Goal: Task Accomplishment & Management: Manage account settings

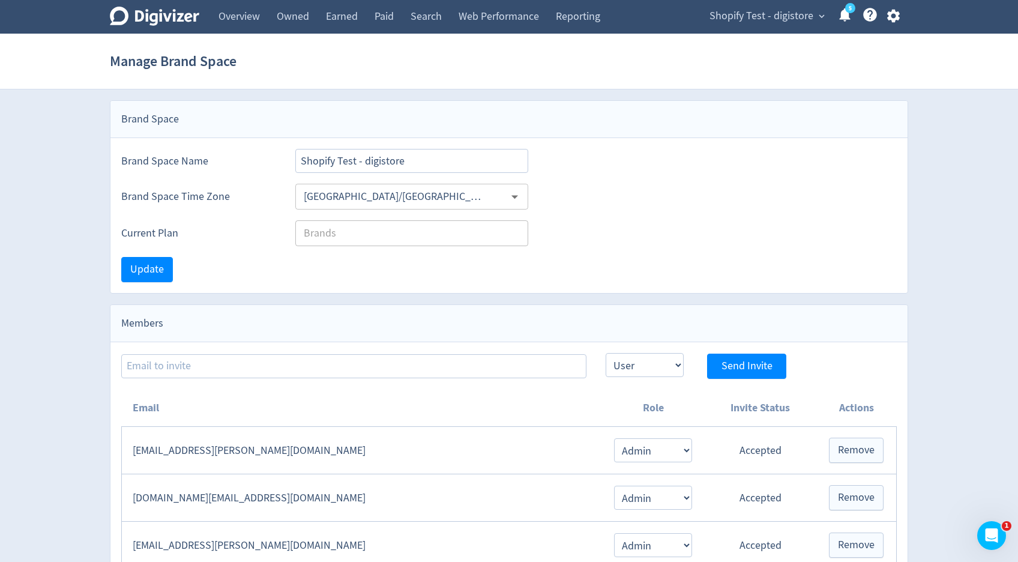
click at [901, 19] on icon "button" at bounding box center [894, 16] width 16 height 16
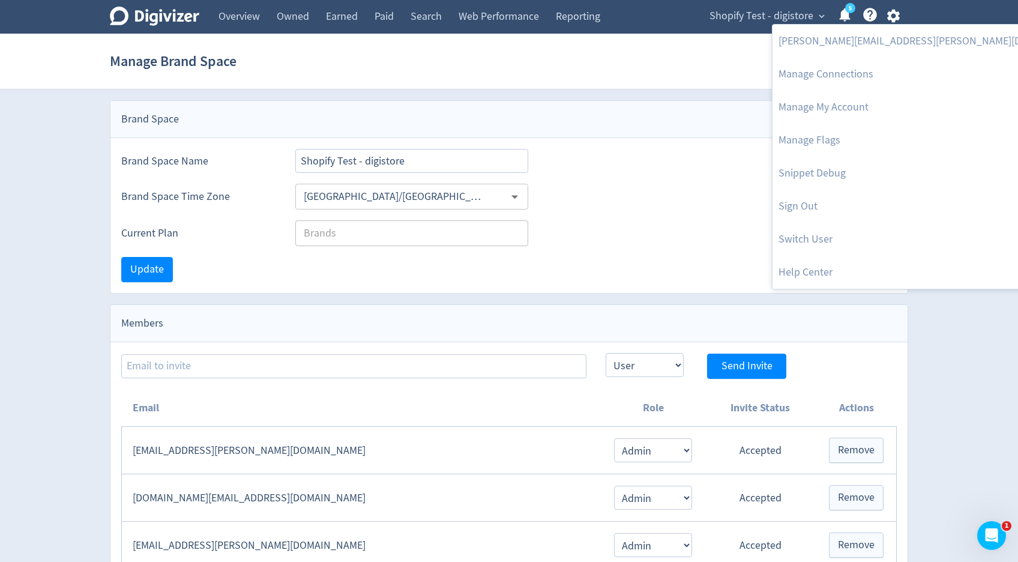
click at [793, 13] on div at bounding box center [509, 281] width 1018 height 562
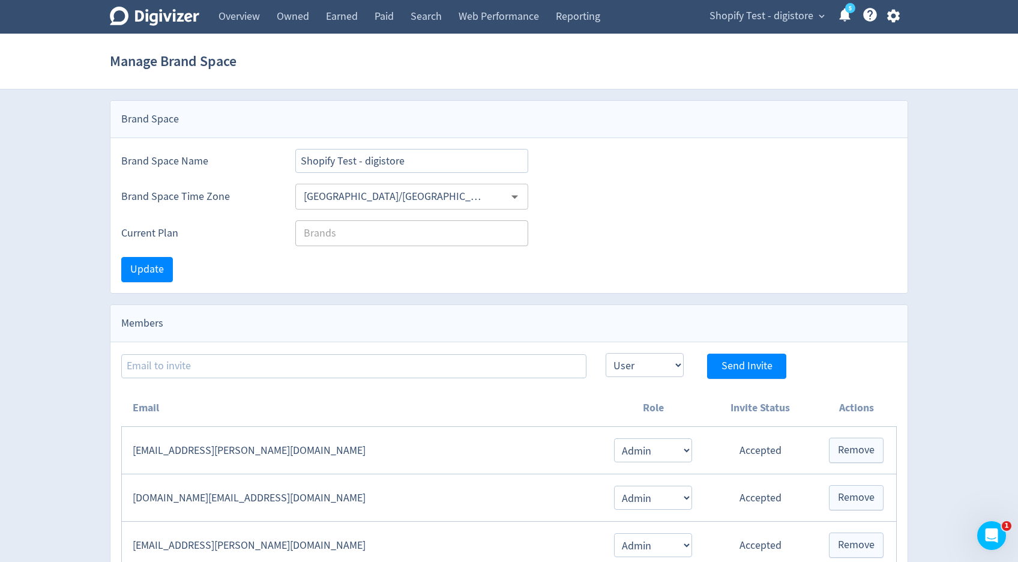
click at [793, 13] on span "Shopify Test - digistore" at bounding box center [762, 16] width 104 height 19
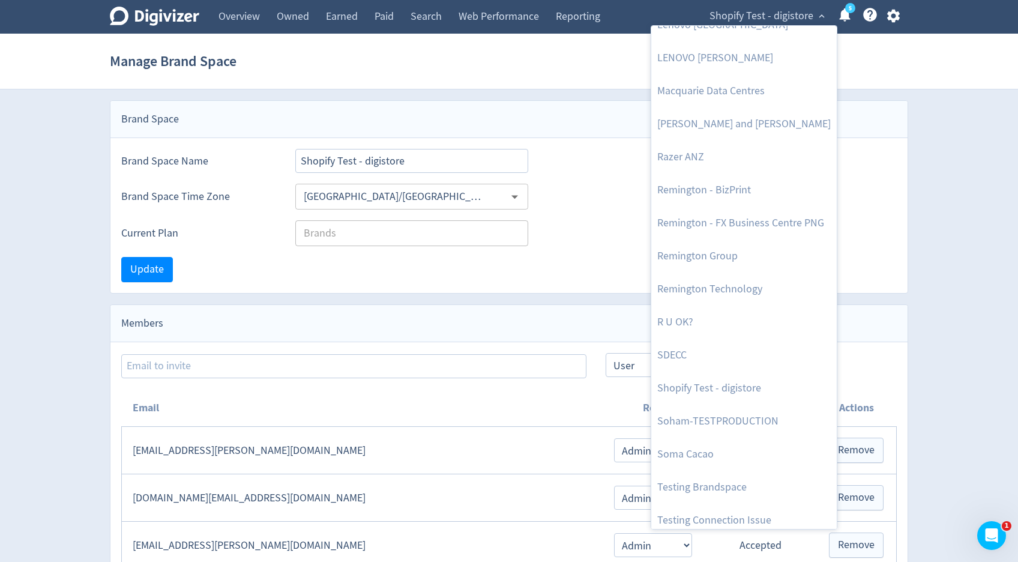
scroll to position [1380, 0]
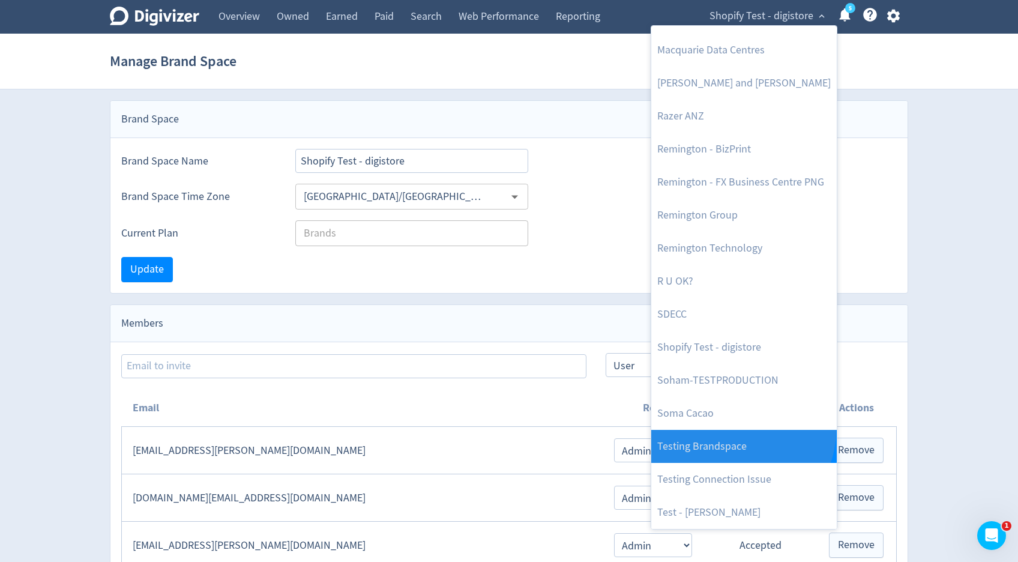
click at [741, 431] on link "Testing Brandspace" at bounding box center [744, 446] width 186 height 33
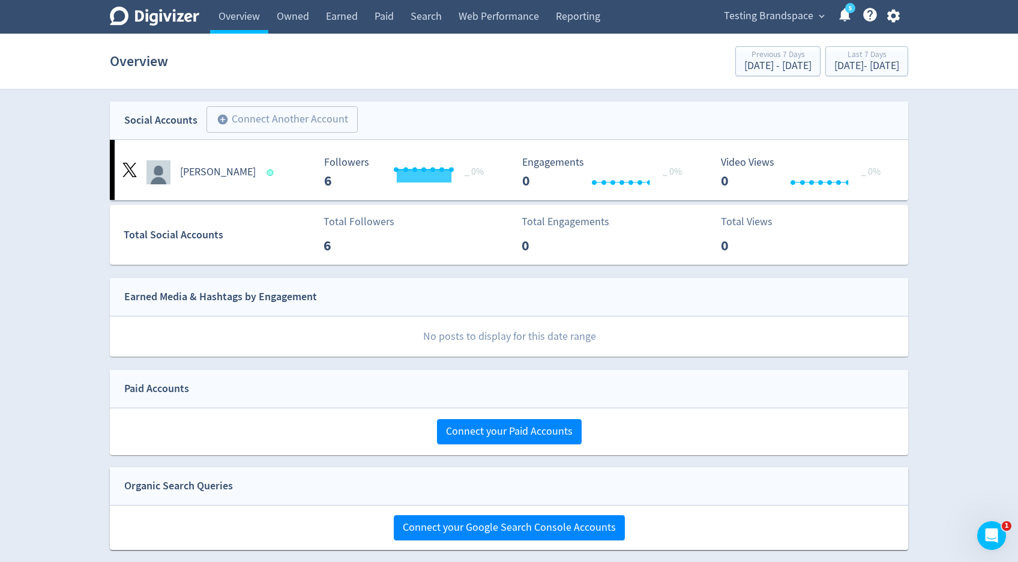
click at [892, 21] on icon "button" at bounding box center [893, 16] width 13 height 13
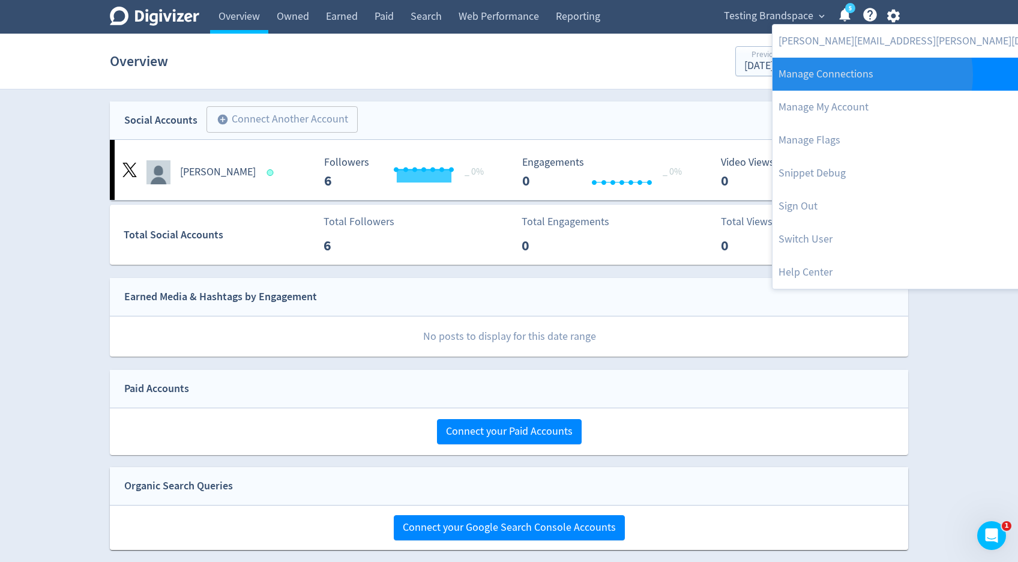
click at [872, 75] on link "Manage Connections" at bounding box center [933, 74] width 321 height 33
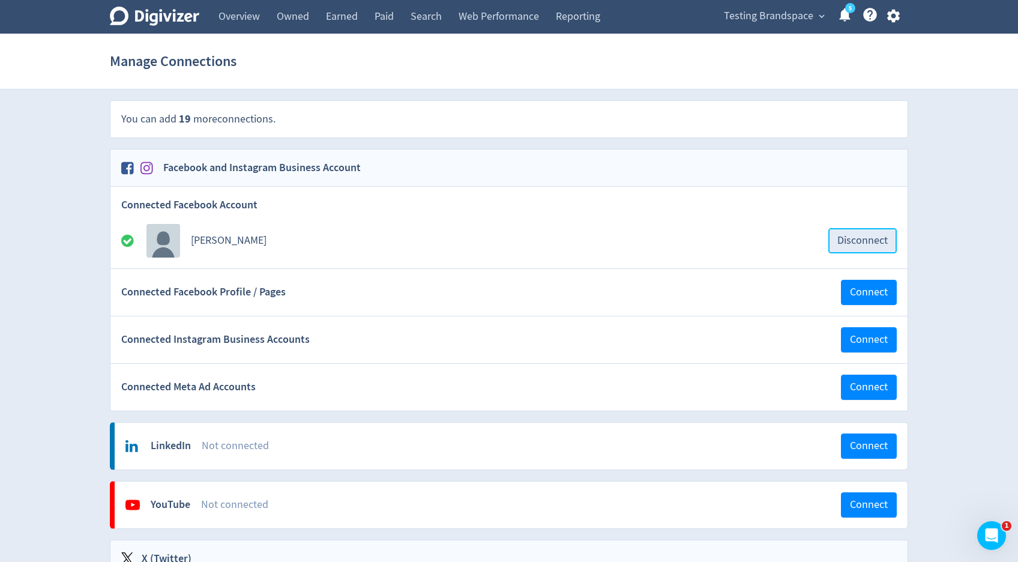
click at [839, 238] on span "Disconnect" at bounding box center [863, 240] width 50 height 11
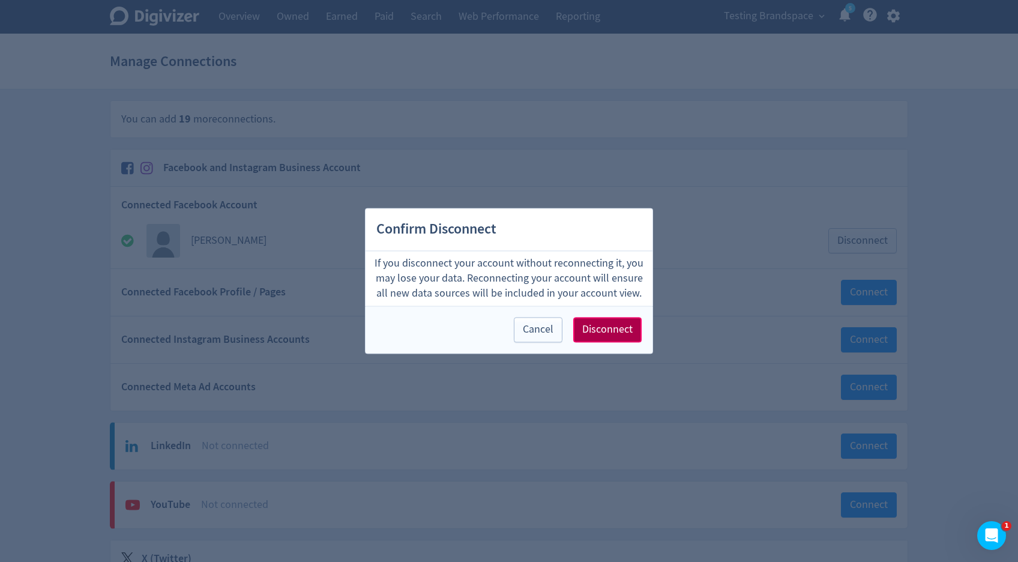
click at [617, 342] on button "Disconnect" at bounding box center [607, 330] width 68 height 25
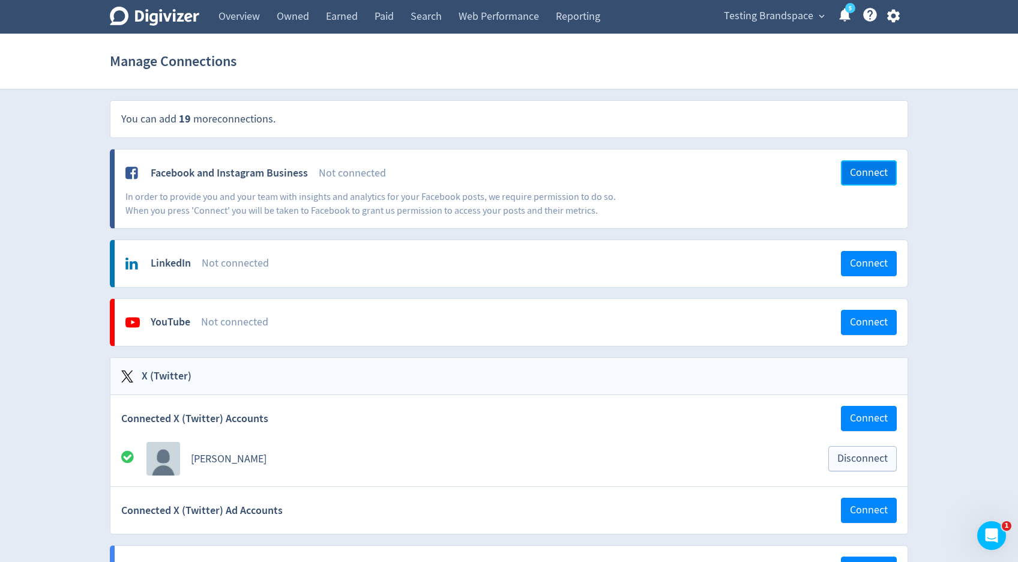
click at [865, 178] on span "Connect" at bounding box center [869, 173] width 38 height 11
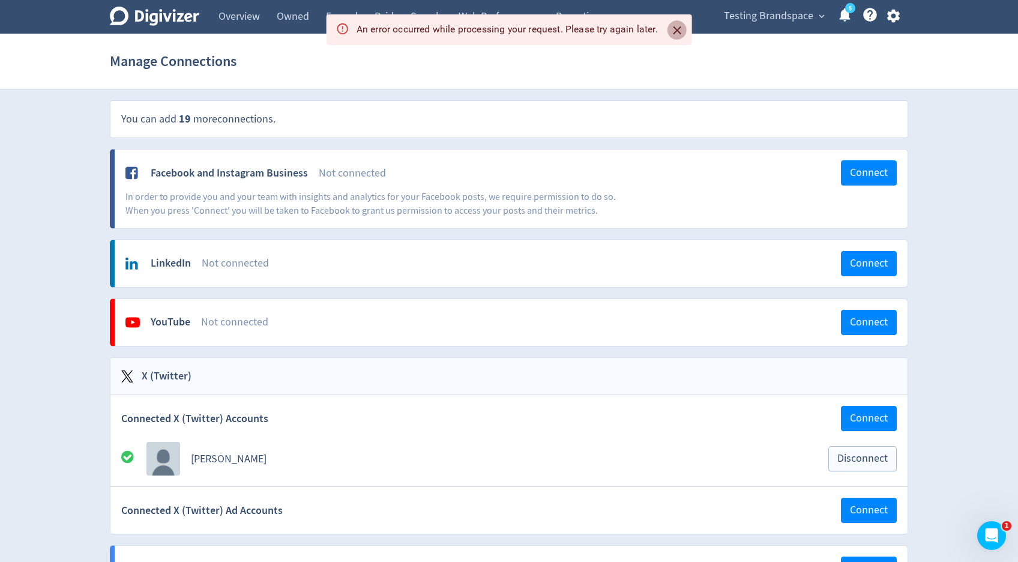
click at [675, 29] on icon "Close" at bounding box center [678, 30] width 14 height 14
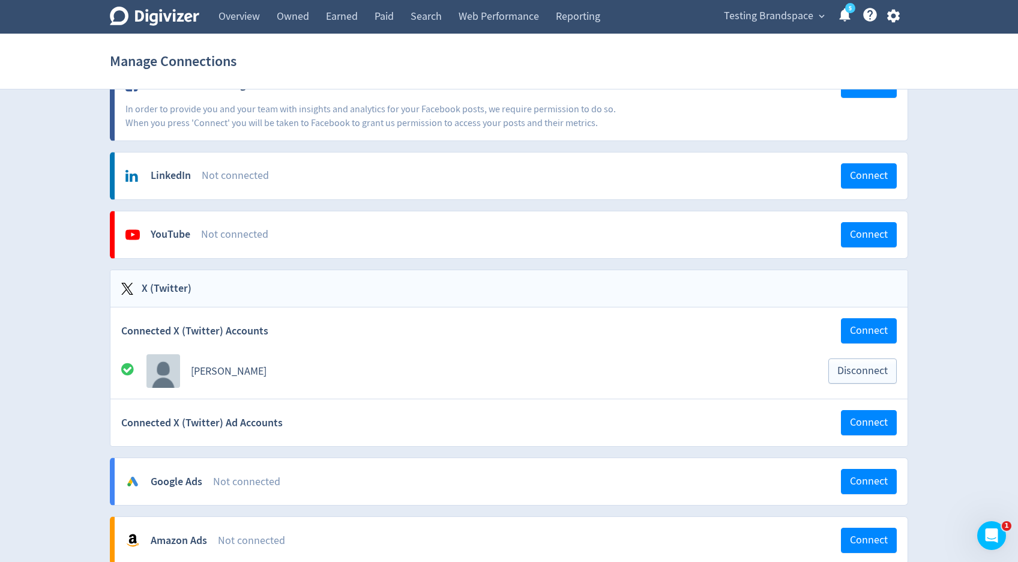
scroll to position [92, 0]
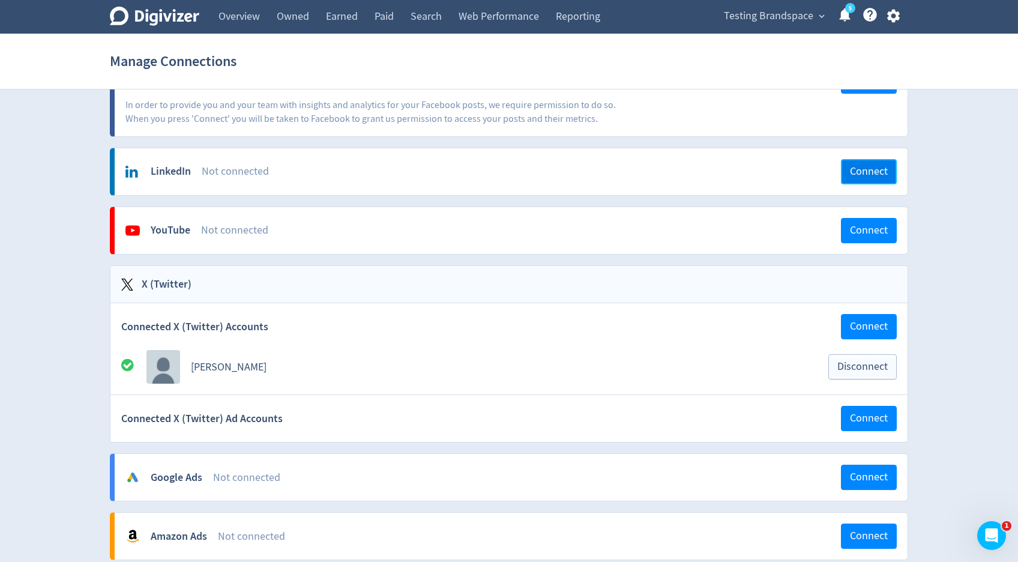
click at [859, 174] on span "Connect" at bounding box center [869, 171] width 38 height 11
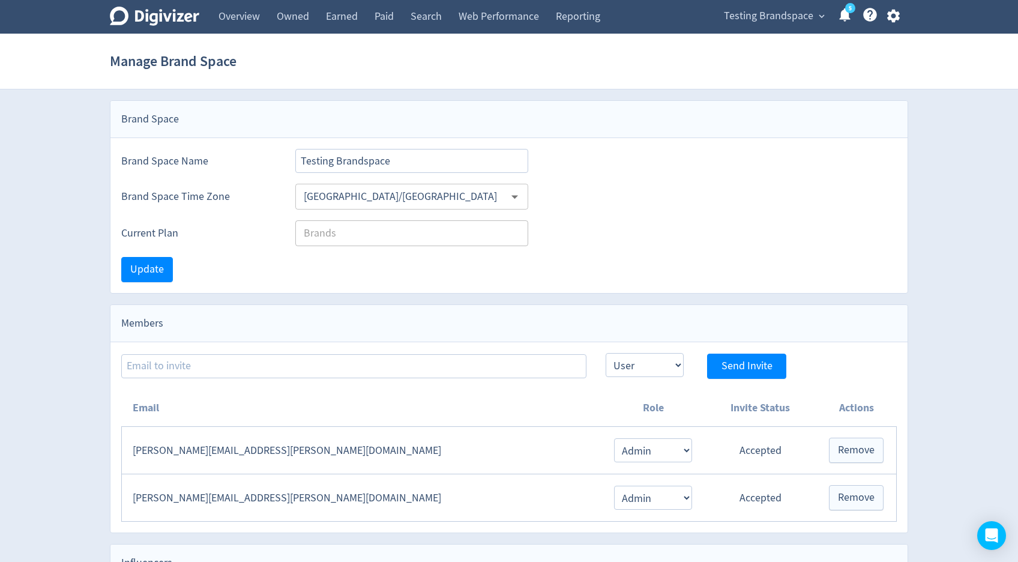
click at [898, 18] on icon "button" at bounding box center [893, 16] width 13 height 13
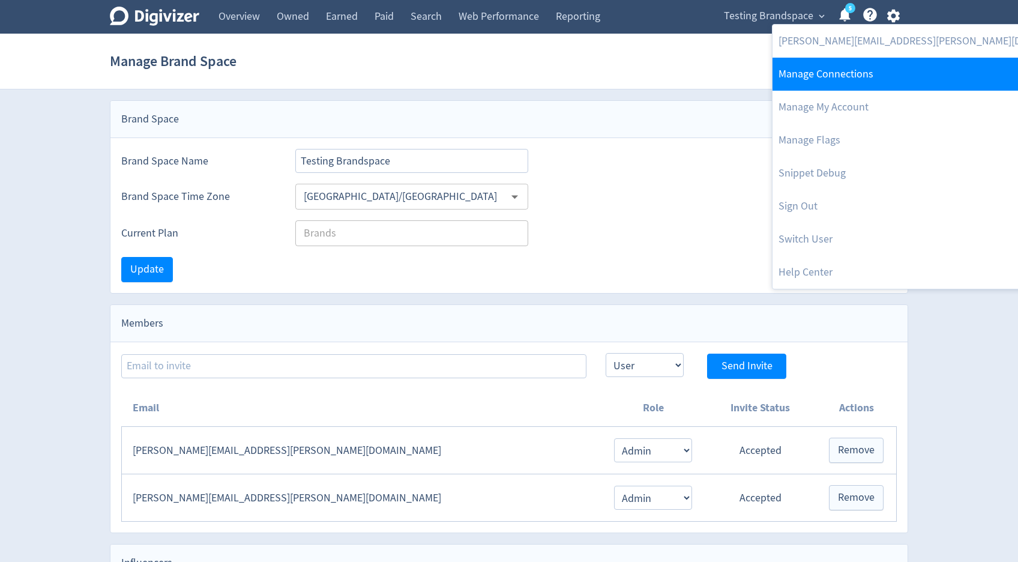
click at [881, 61] on link "Manage Connections" at bounding box center [933, 74] width 321 height 33
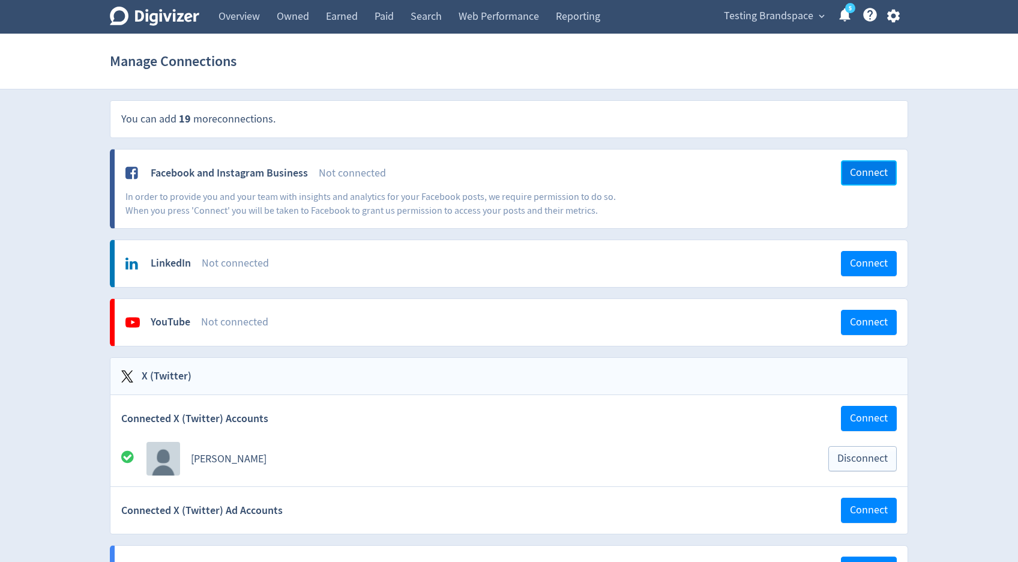
click at [865, 165] on button "Connect" at bounding box center [869, 172] width 56 height 25
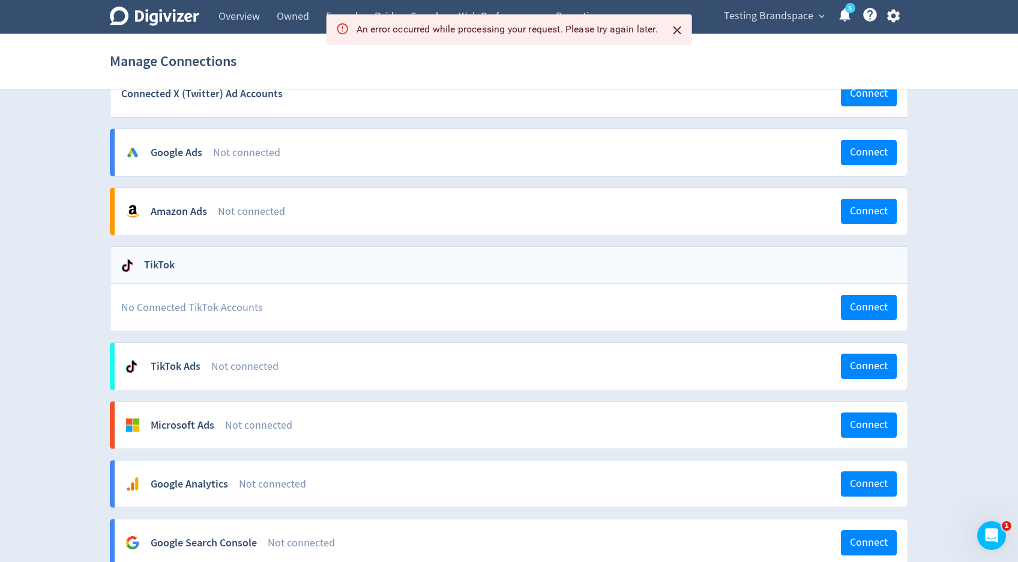
scroll to position [513, 0]
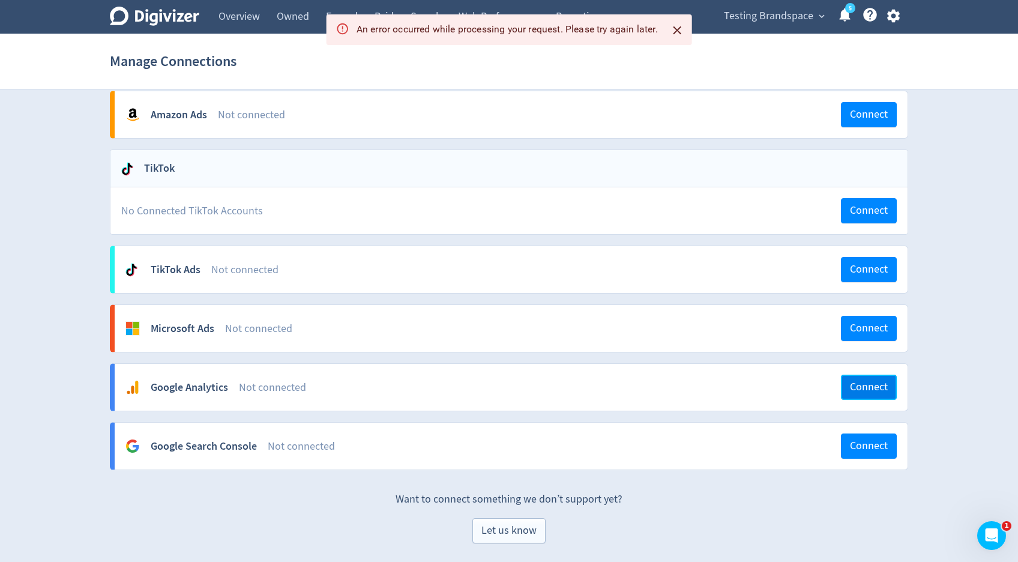
click at [858, 382] on span "Connect" at bounding box center [869, 387] width 38 height 11
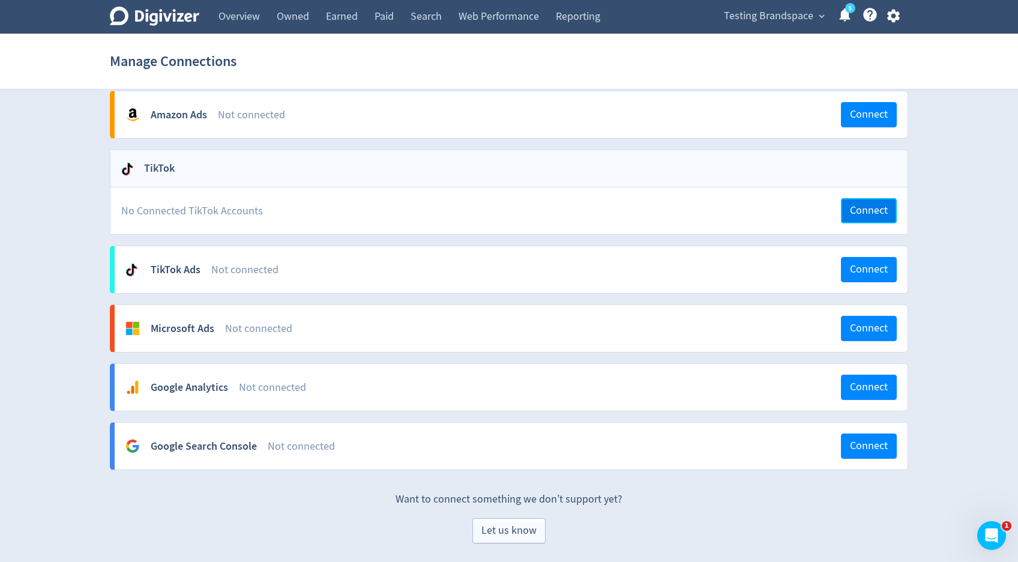
click at [878, 213] on span "Connect" at bounding box center [869, 210] width 38 height 11
